Goal: Communication & Community: Share content

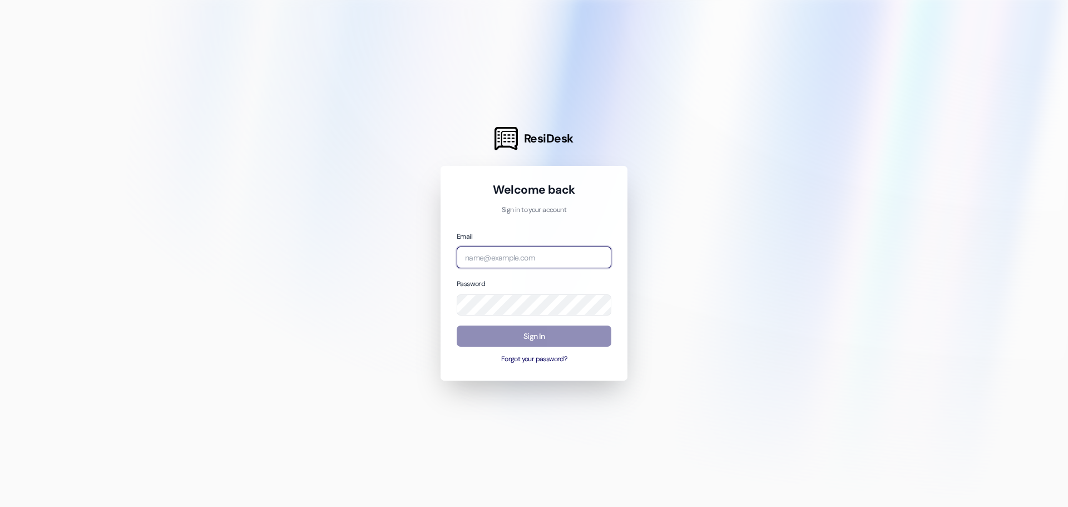
type input "[PERSON_NAME][EMAIL_ADDRESS][DOMAIN_NAME]"
click at [530, 332] on button "Sign In" at bounding box center [533, 336] width 155 height 22
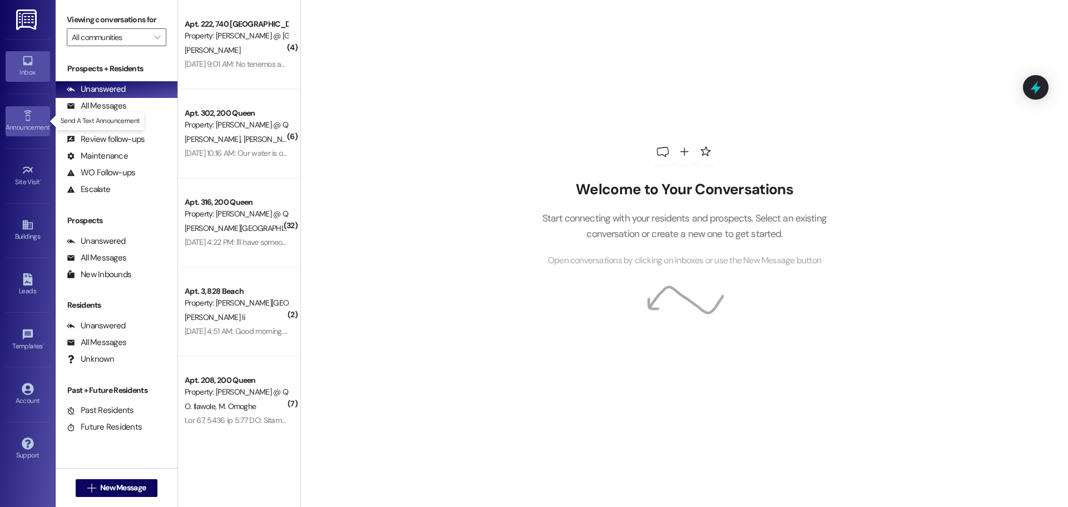
click at [24, 125] on div "Announcement •" at bounding box center [28, 127] width 56 height 11
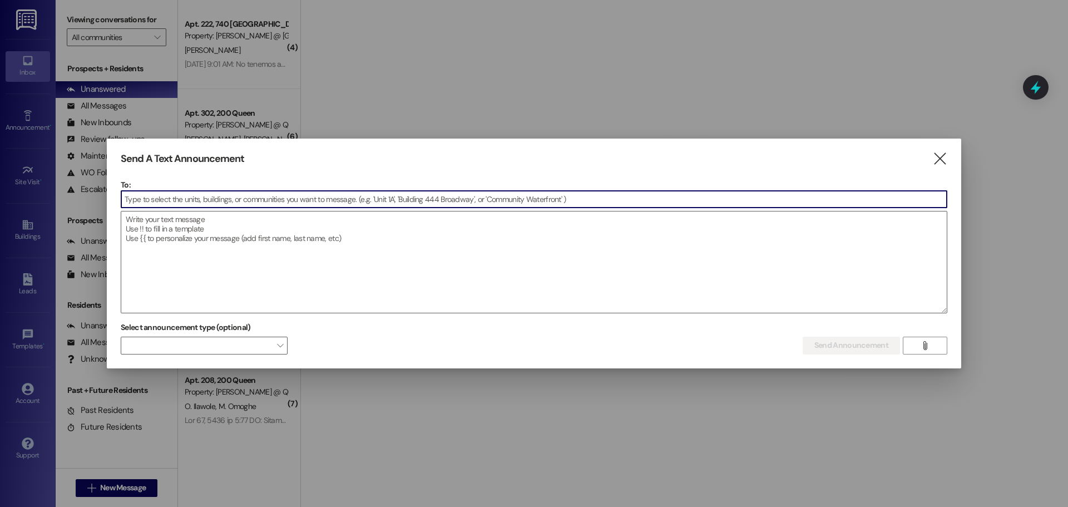
click at [197, 197] on input at bounding box center [533, 199] width 825 height 17
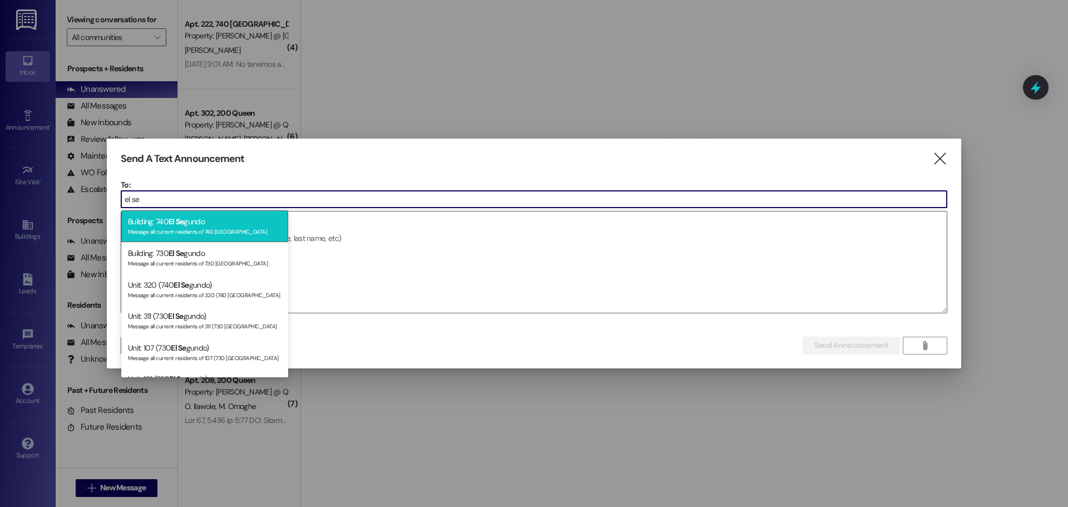
type input "el se"
click at [209, 228] on div "Message all current residents of 740 [GEOGRAPHIC_DATA]" at bounding box center [204, 230] width 153 height 9
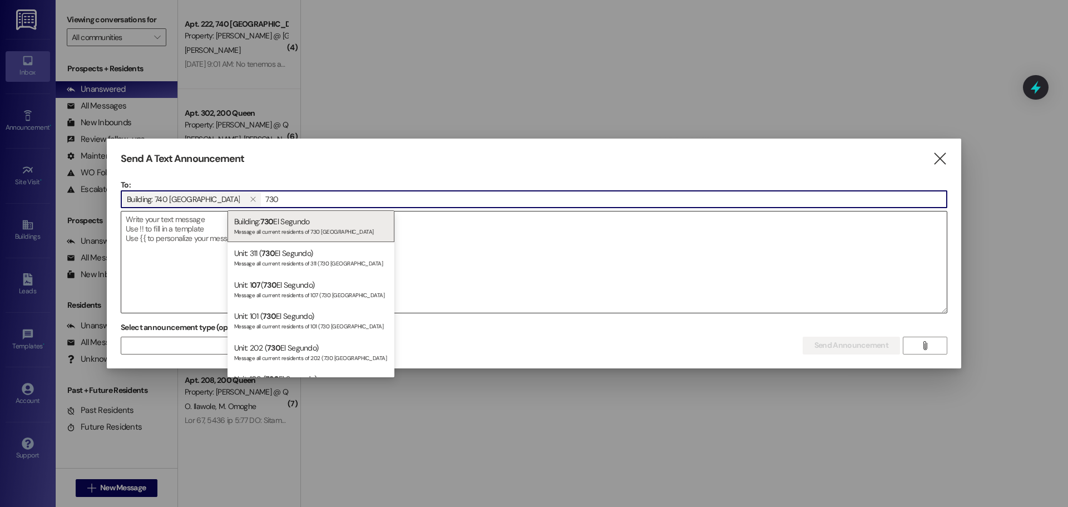
type input "730"
click at [259, 217] on div "Building: 730 El Segundo Message all current residents of 730 [GEOGRAPHIC_DATA]" at bounding box center [310, 226] width 167 height 32
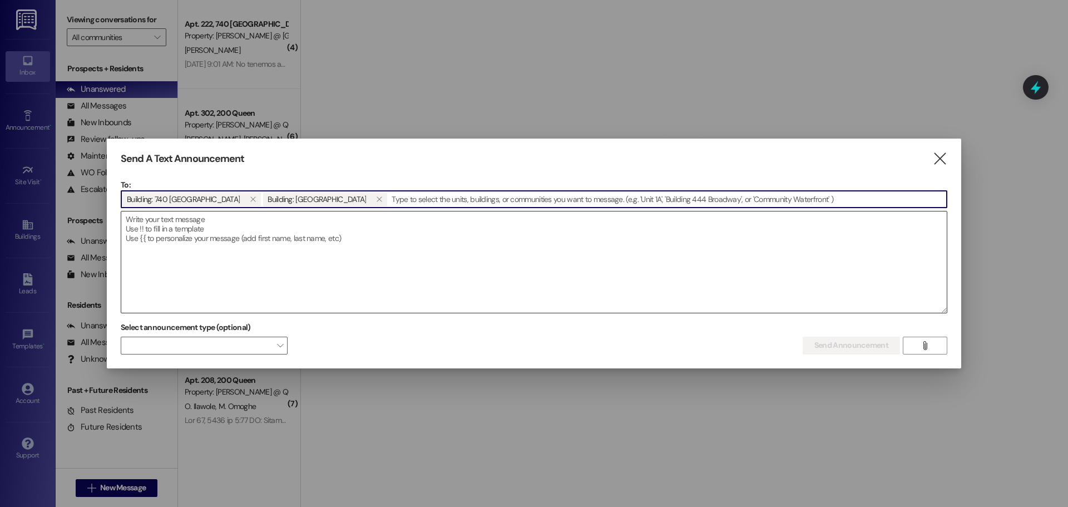
click at [188, 232] on textarea at bounding box center [533, 261] width 825 height 101
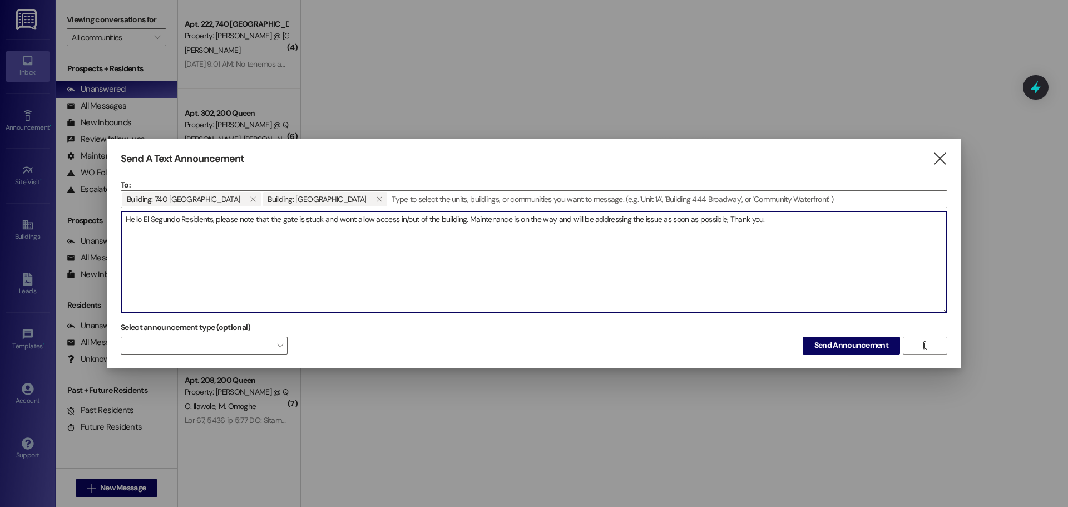
drag, startPoint x: 773, startPoint y: 219, endPoint x: 77, endPoint y: 211, distance: 695.6
click at [80, 210] on div "Send A Text Announcement  To: Building: 740 El Segundo  Building: 730 El Segu…" at bounding box center [534, 253] width 1068 height 507
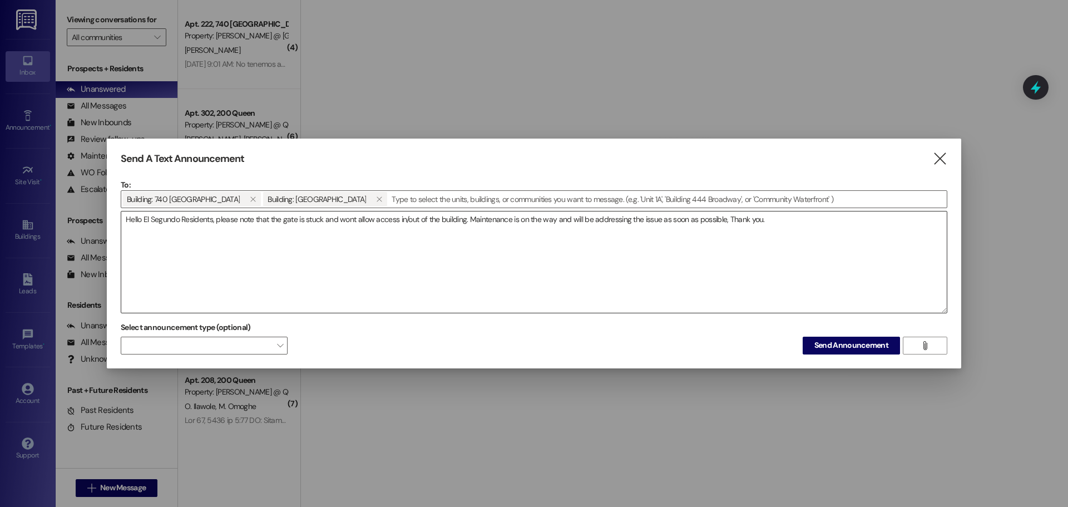
click at [370, 229] on textarea "Hello El Segundo Residents, please note that the gate is stuck and wont allow a…" at bounding box center [533, 261] width 825 height 101
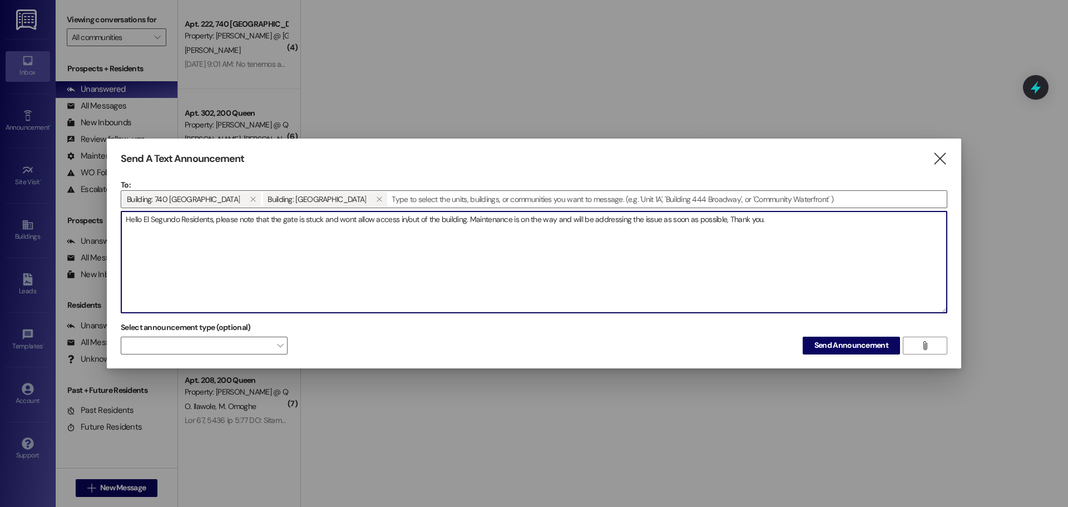
click at [540, 219] on textarea "Hello El Segundo Residents, please note that the gate is stuck and wont allow a…" at bounding box center [533, 261] width 825 height 101
paste textarea "Please be advised that the gate is currently stuck and is not allowing access i…"
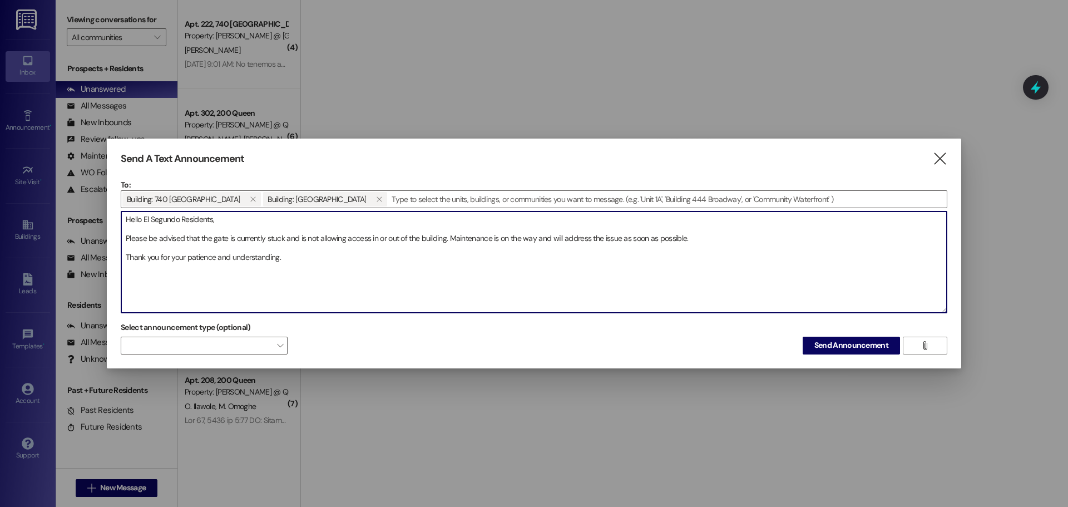
click at [245, 217] on textarea "Hello El Segundo Residents, Please be advised that the gate is currently stuck …" at bounding box center [533, 261] width 825 height 101
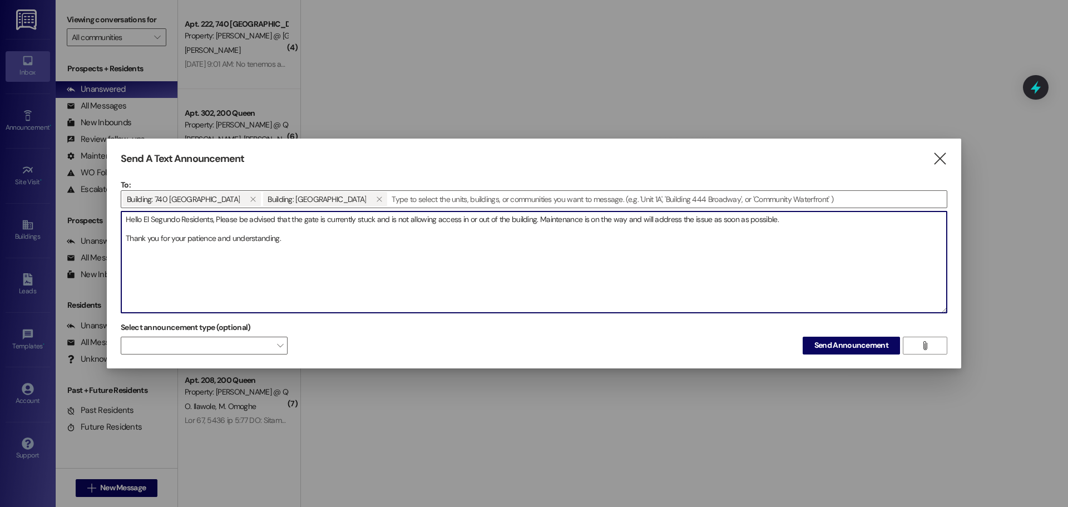
click at [784, 218] on textarea "Hello El Segundo Residents, Please be advised that the gate is currently stuck …" at bounding box center [533, 261] width 825 height 101
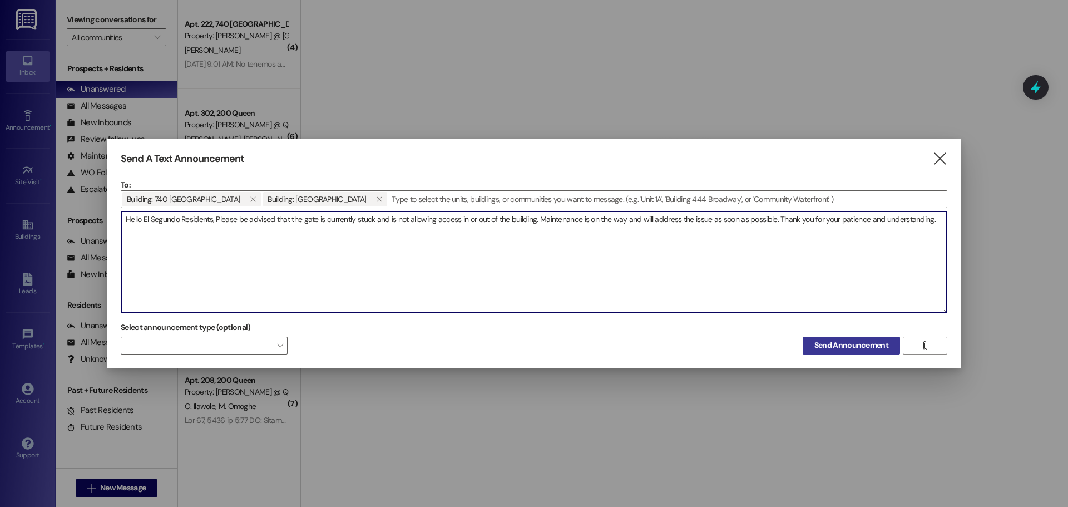
type textarea "Hello El Segundo Residents, Please be advised that the gate is currently stuck …"
click at [836, 346] on span "Send Announcement" at bounding box center [851, 345] width 74 height 12
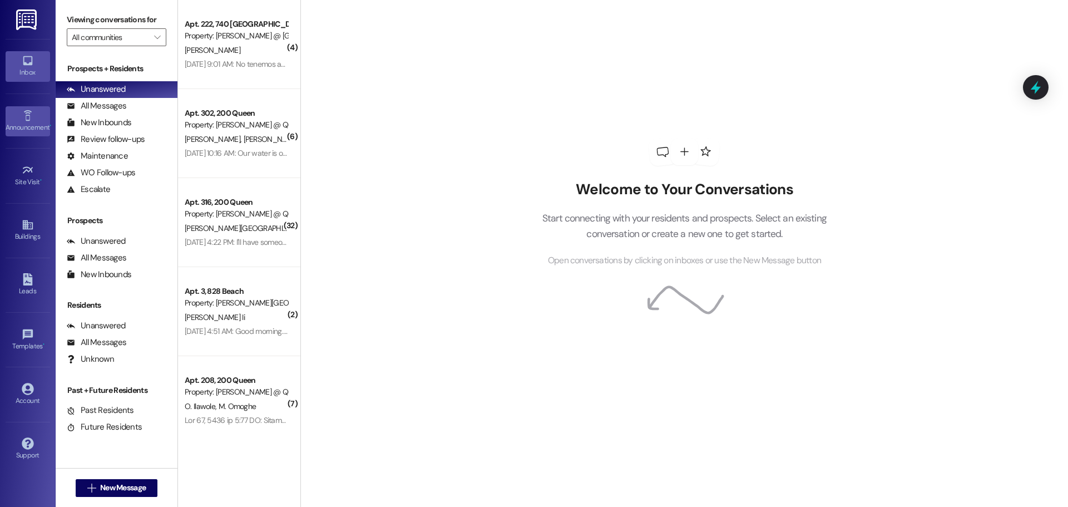
click at [27, 110] on icon at bounding box center [28, 116] width 12 height 12
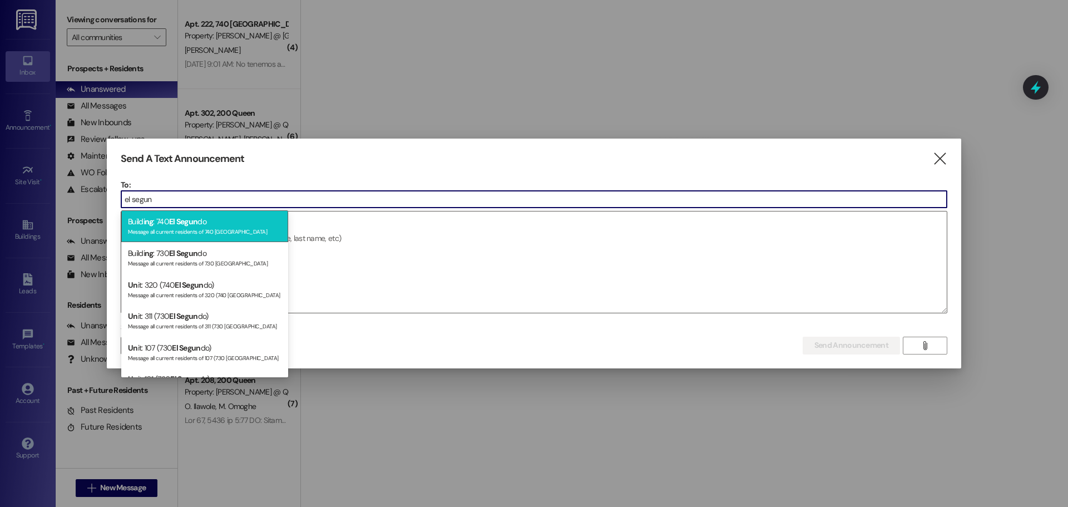
type input "el segun"
click at [173, 222] on span "El Segun" at bounding box center [183, 221] width 28 height 10
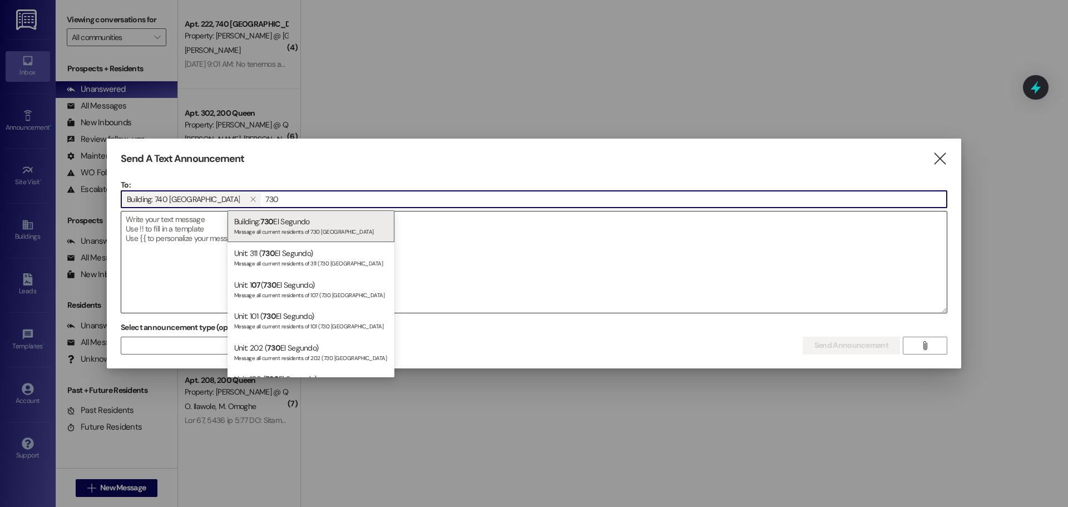
type input "730"
click at [279, 226] on div "Message all current residents of 730 [GEOGRAPHIC_DATA]" at bounding box center [310, 230] width 153 height 9
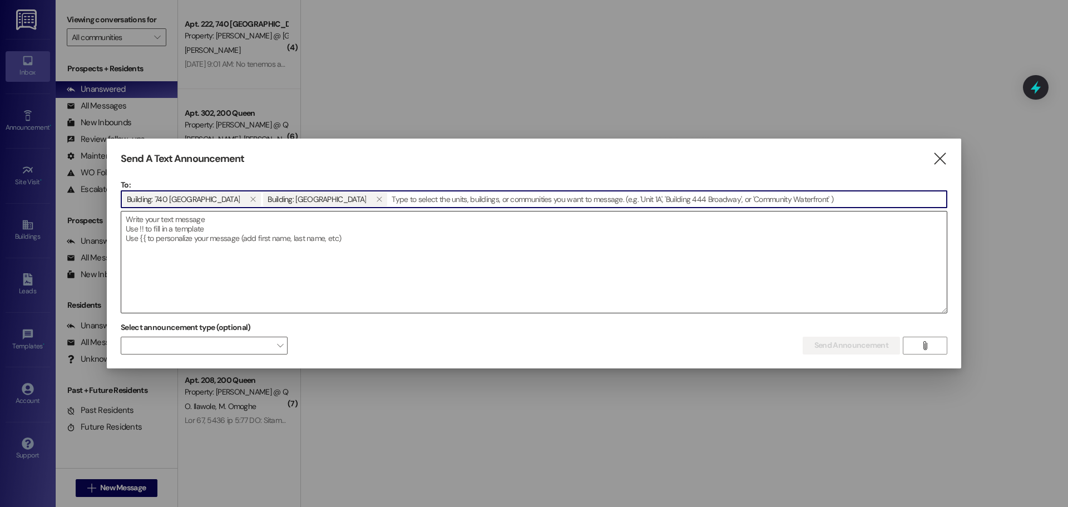
click at [152, 223] on textarea at bounding box center [533, 261] width 825 height 101
click at [130, 231] on textarea at bounding box center [533, 261] width 825 height 101
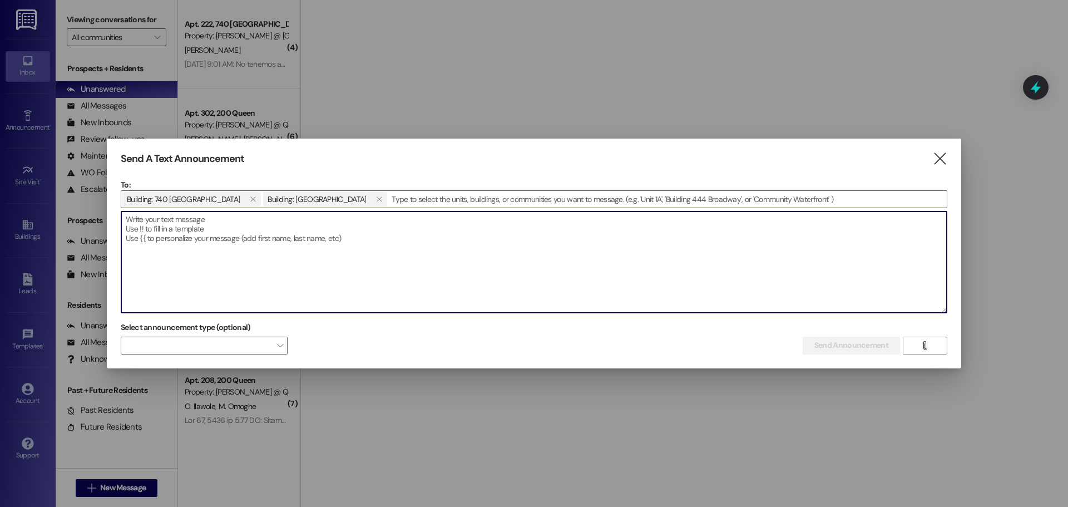
paste textarea "Hola residentes de [GEOGRAPHIC_DATA], Les informamos que la puerta está atorada…"
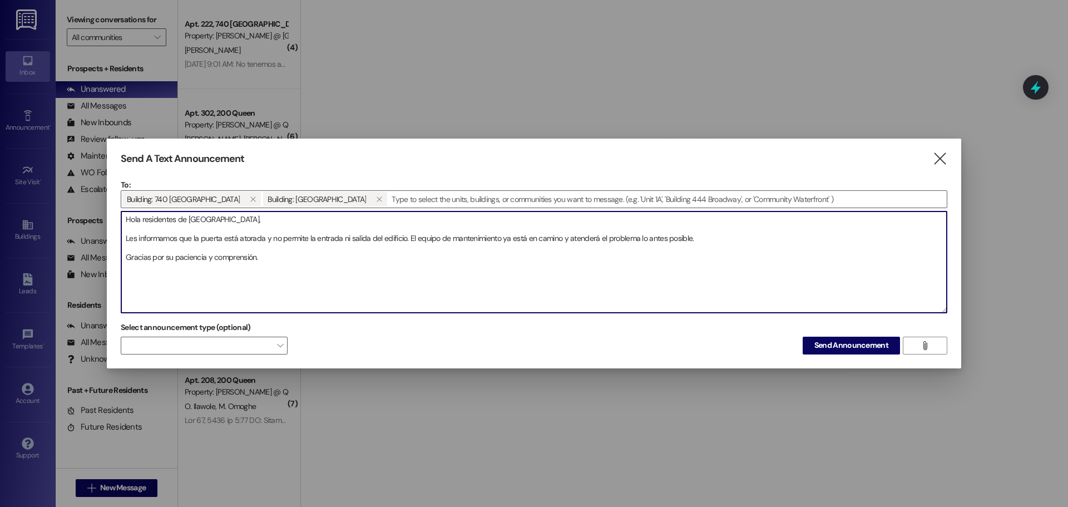
click at [237, 218] on textarea "Hola residentes de [GEOGRAPHIC_DATA], Les informamos que la puerta está atorada…" at bounding box center [533, 261] width 825 height 101
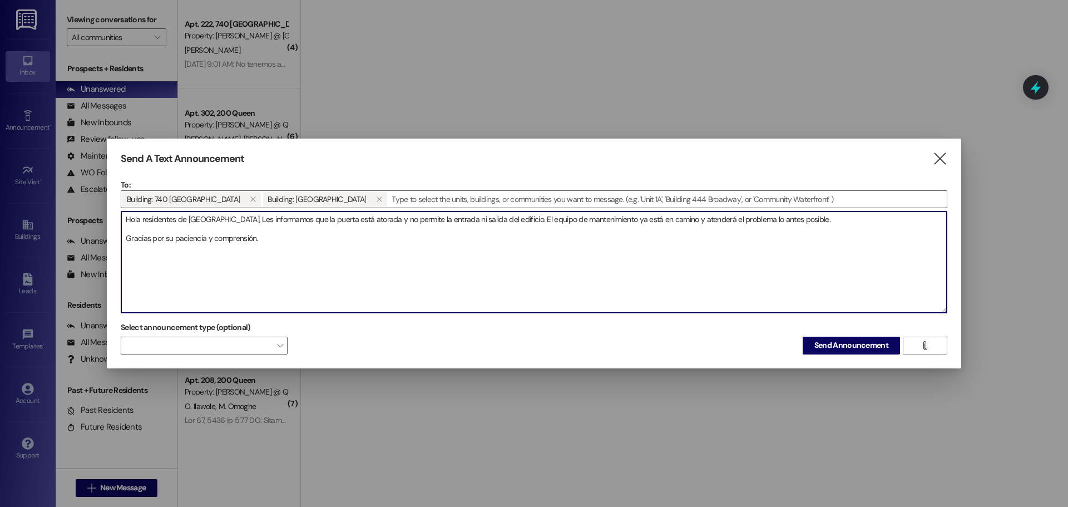
click at [324, 218] on textarea "Hola residentes de [GEOGRAPHIC_DATA], Les informamos que la puerta está atorada…" at bounding box center [533, 261] width 825 height 101
drag, startPoint x: 322, startPoint y: 219, endPoint x: 302, endPoint y: 222, distance: 19.7
click at [302, 222] on textarea "Hola residentes de [GEOGRAPHIC_DATA], Les informamos que la puerta de vehiculos…" at bounding box center [533, 261] width 825 height 101
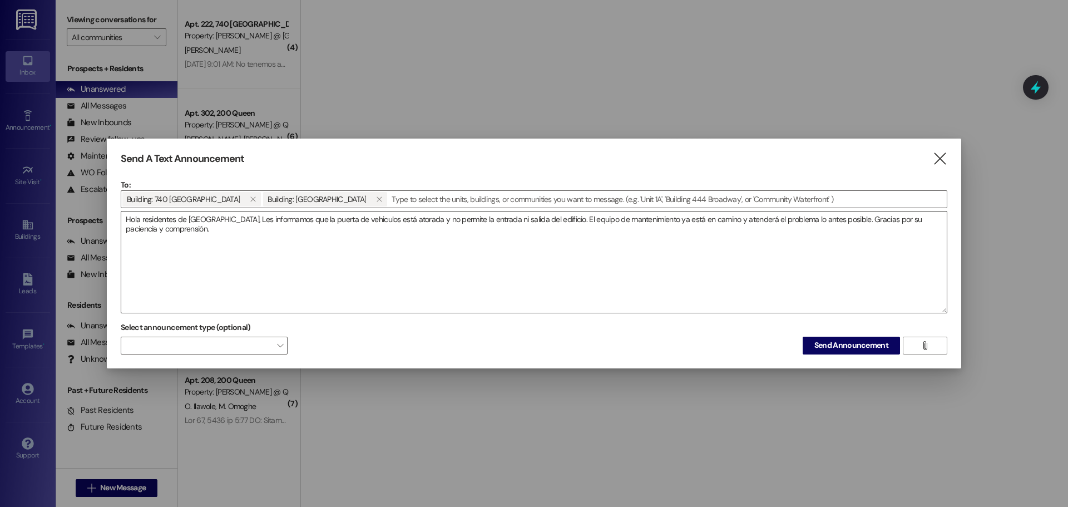
click at [316, 216] on textarea "Hola residentes de [GEOGRAPHIC_DATA], Les informamos que la puerta de vehiculos…" at bounding box center [533, 261] width 825 height 101
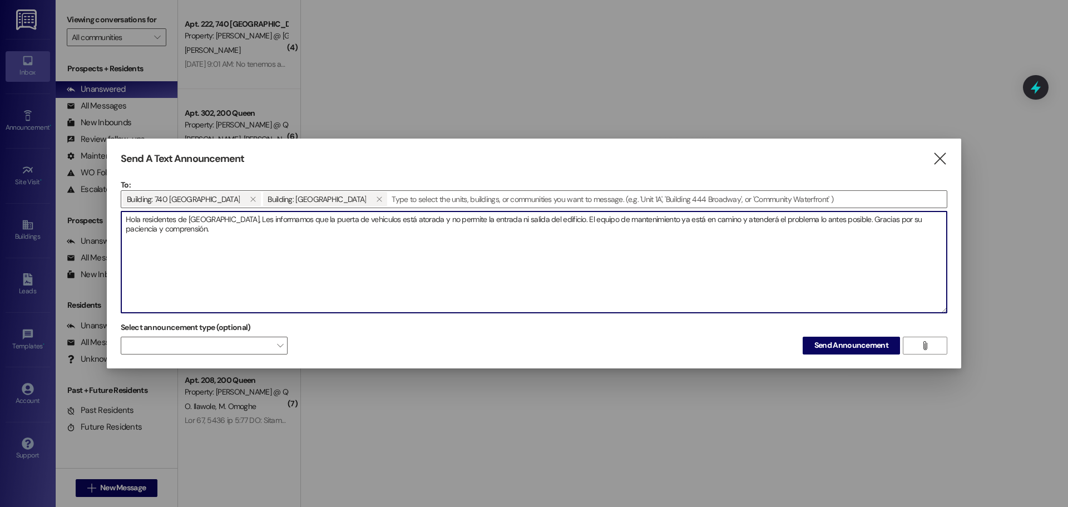
click at [324, 220] on textarea "Hola residentes de [GEOGRAPHIC_DATA], Les informamos que la puerta de vehiculos…" at bounding box center [533, 261] width 825 height 101
type textarea "Hola residentes de [GEOGRAPHIC_DATA], Les informamos que la porton de vehiculos…"
click at [829, 345] on span "Send Announcement" at bounding box center [851, 345] width 74 height 12
